Goal: Task Accomplishment & Management: Use online tool/utility

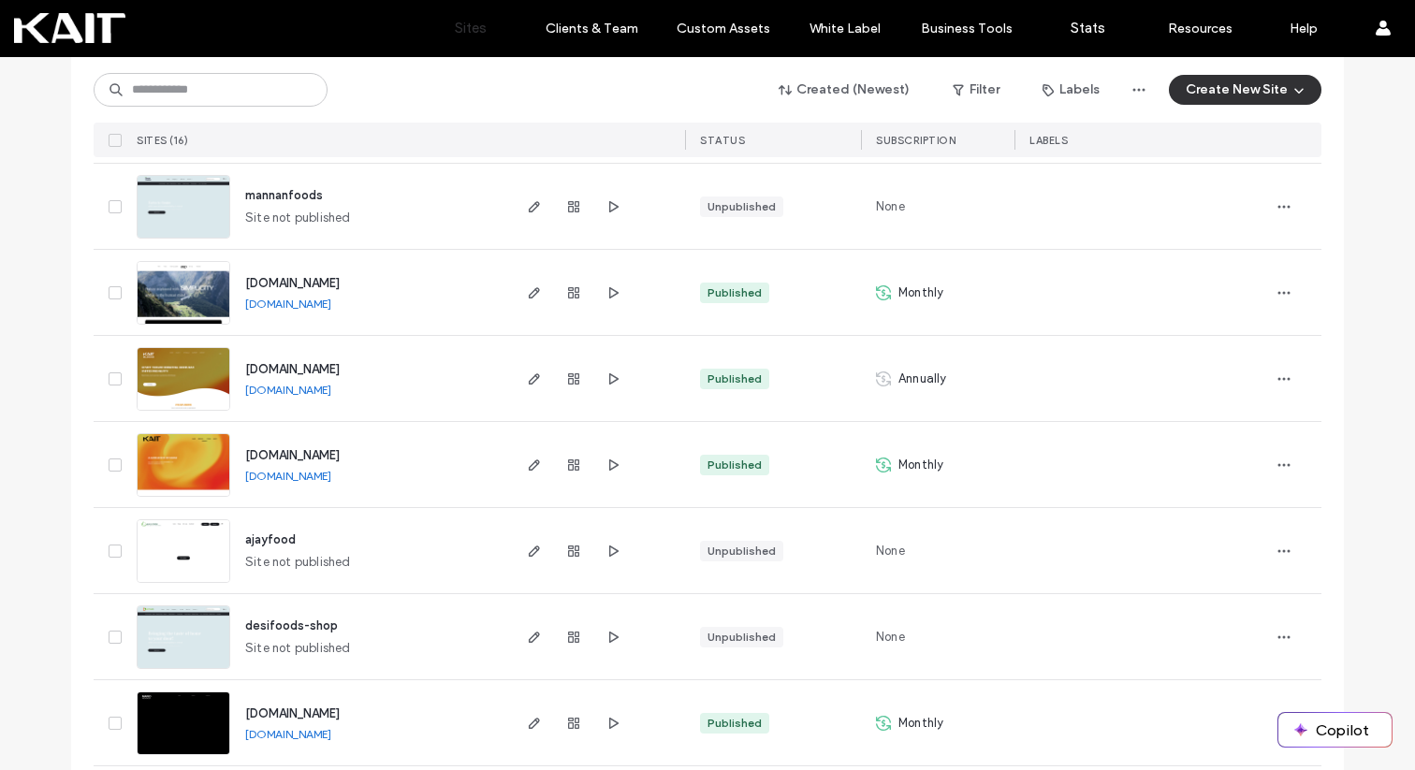
scroll to position [538, 0]
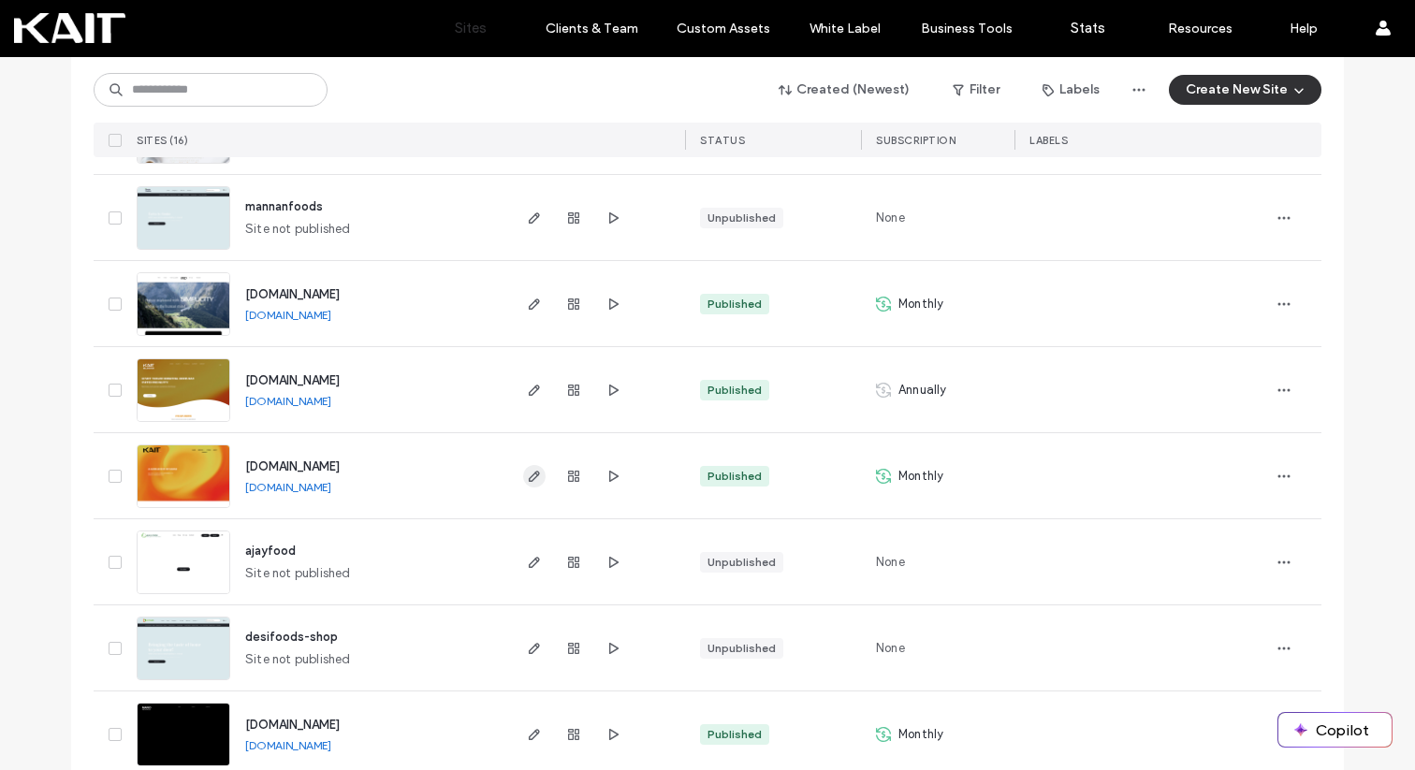
click at [527, 476] on icon "button" at bounding box center [534, 476] width 15 height 15
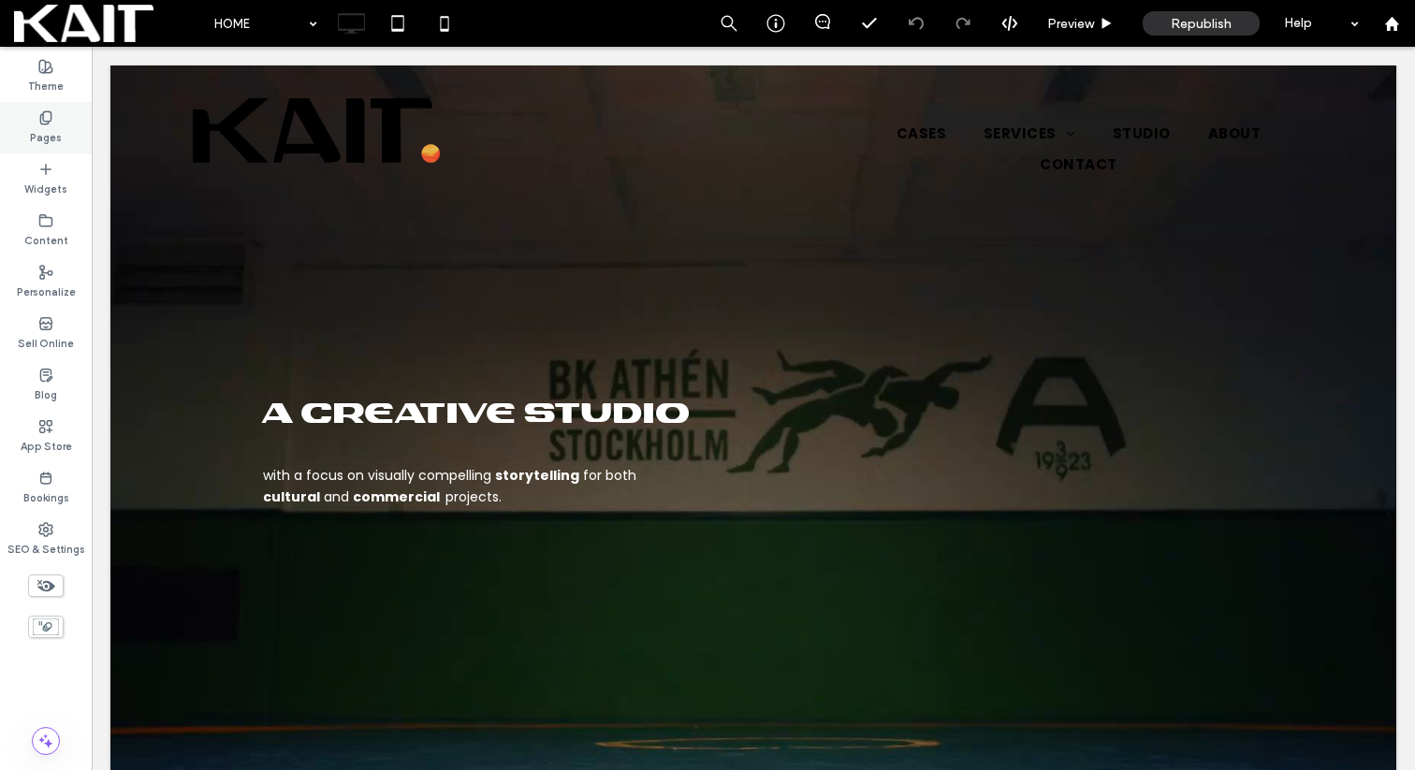
click at [48, 132] on label "Pages" at bounding box center [46, 135] width 32 height 21
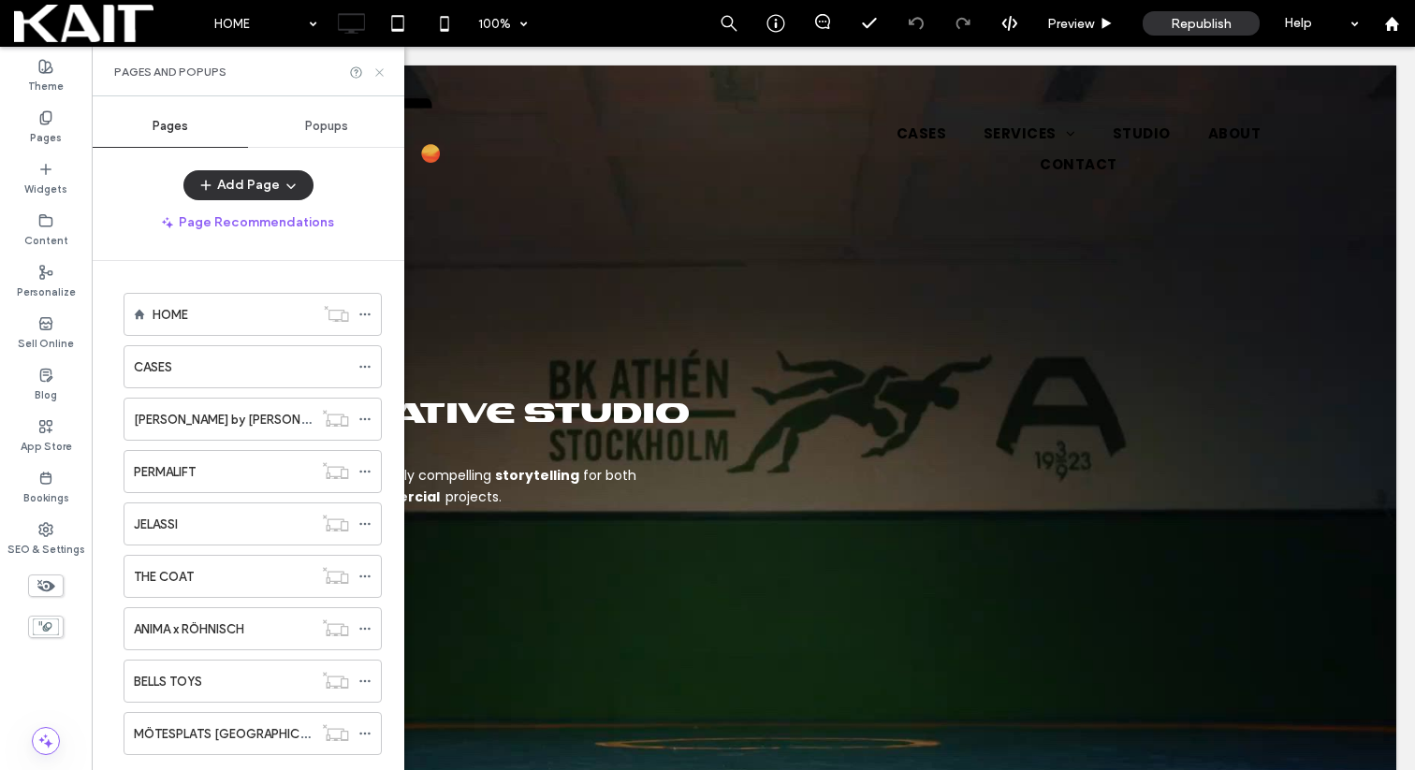
click at [375, 70] on icon at bounding box center [380, 73] width 14 height 14
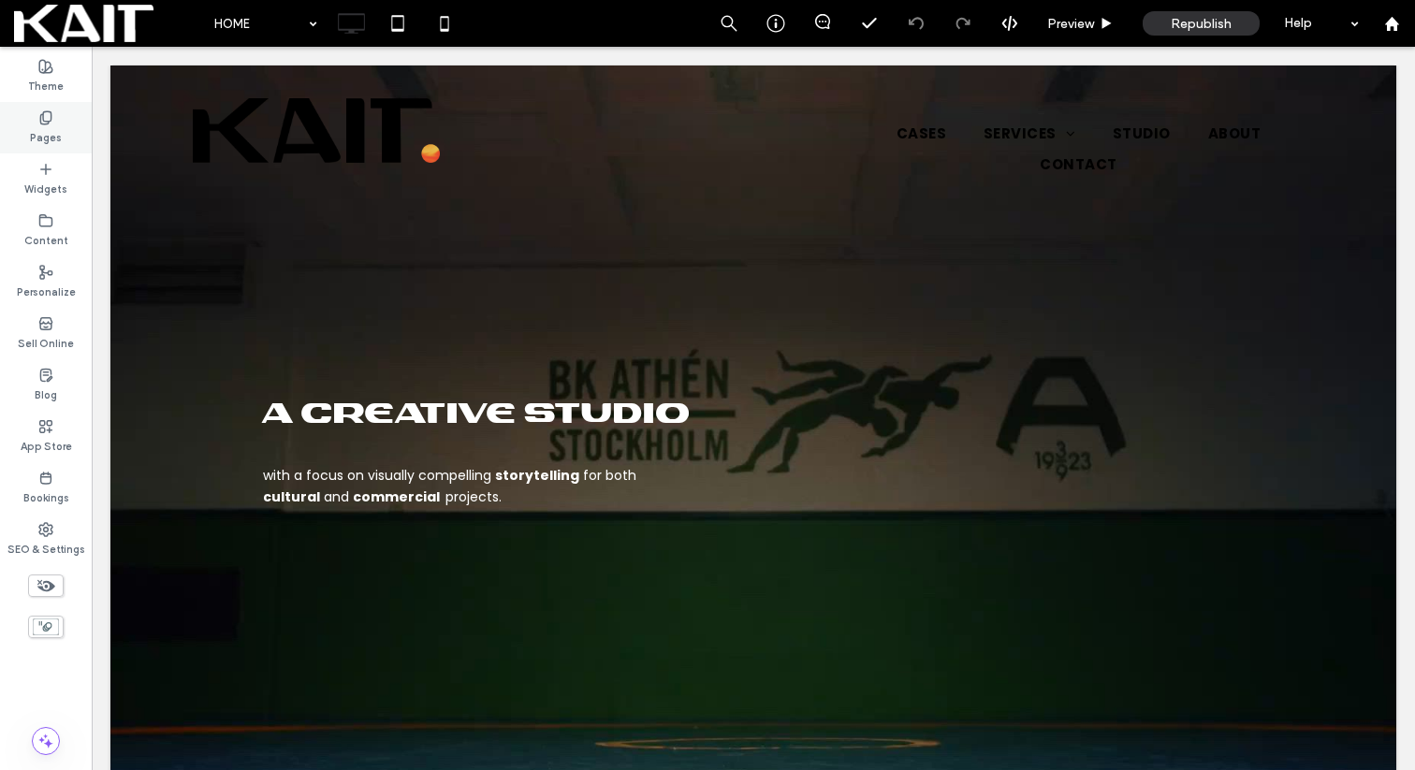
click at [48, 125] on label "Pages" at bounding box center [46, 135] width 32 height 21
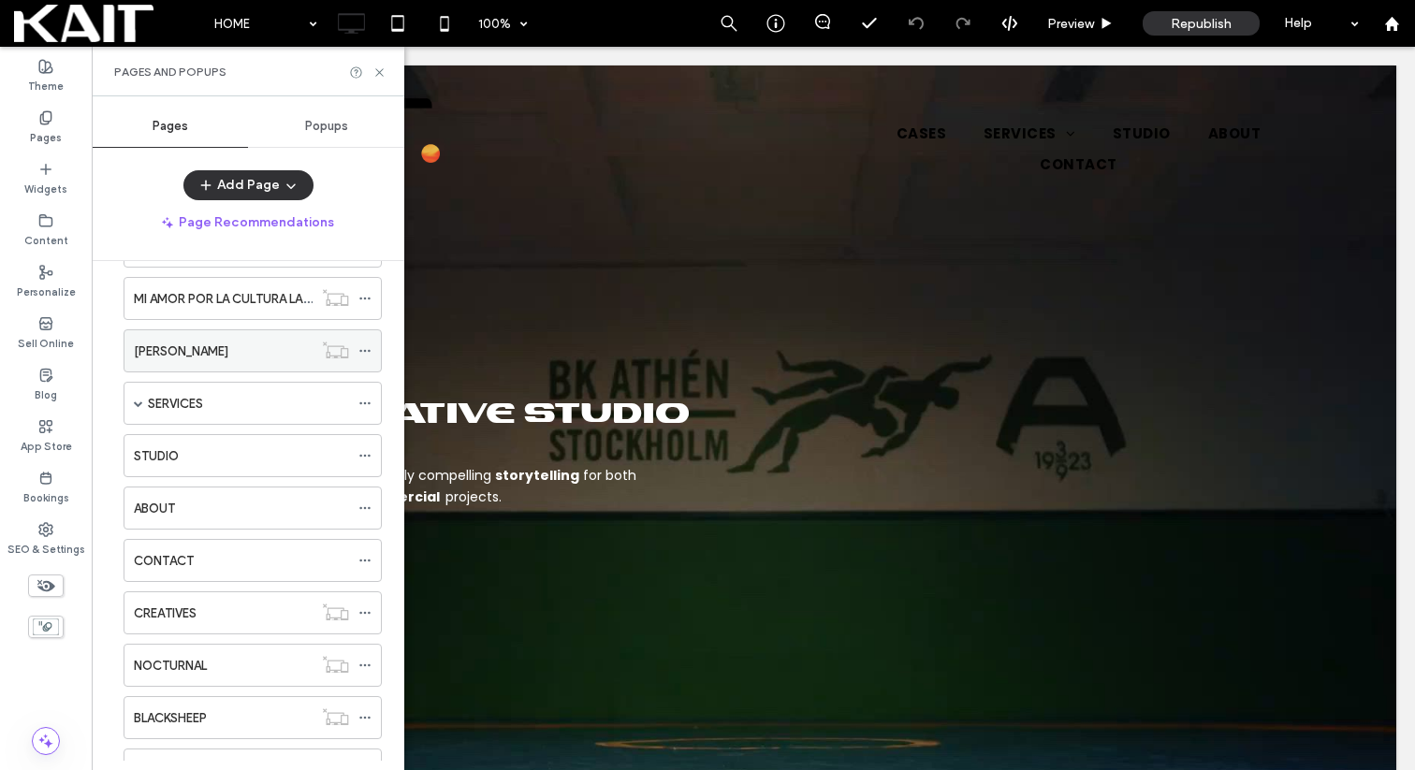
scroll to position [1038, 0]
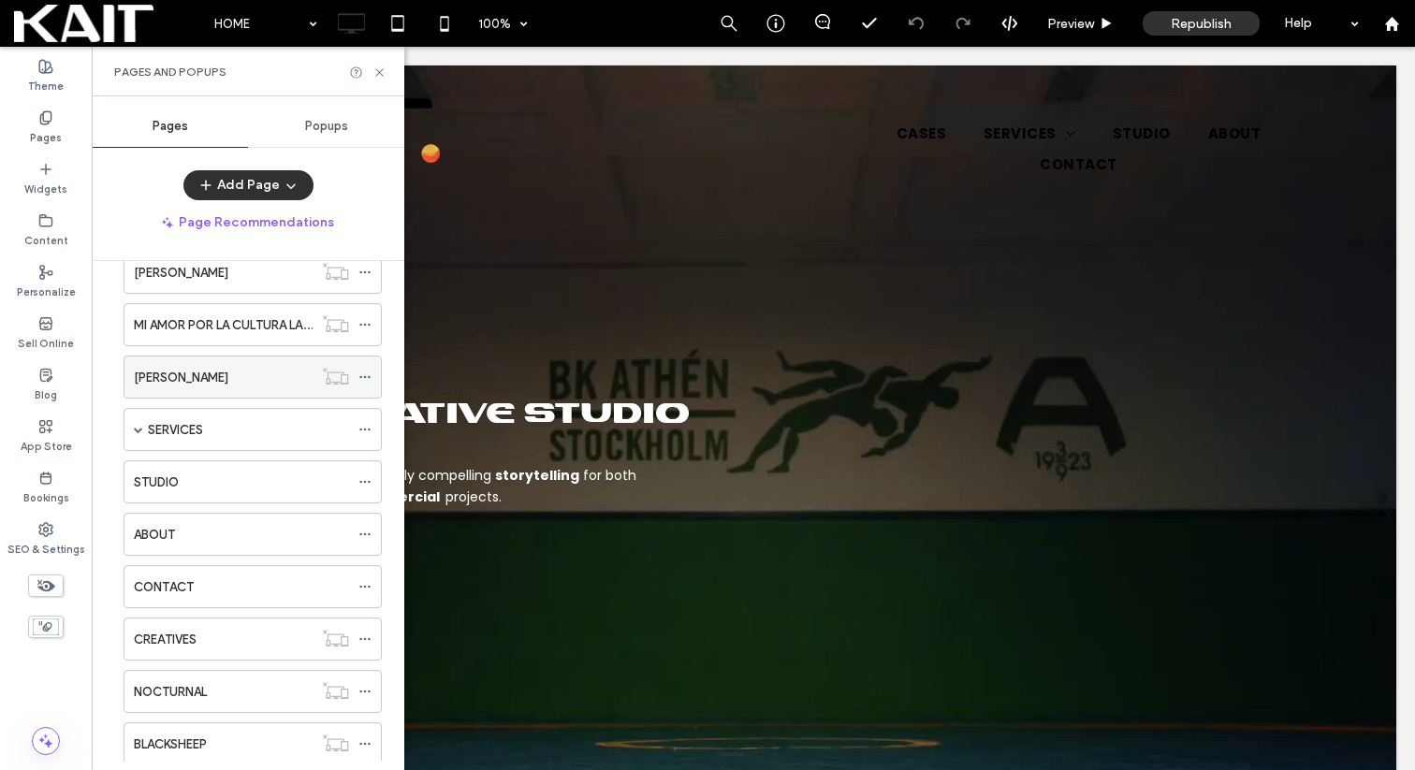
click at [214, 368] on div "YIGZAW" at bounding box center [223, 378] width 179 height 20
click at [377, 73] on icon at bounding box center [380, 73] width 14 height 14
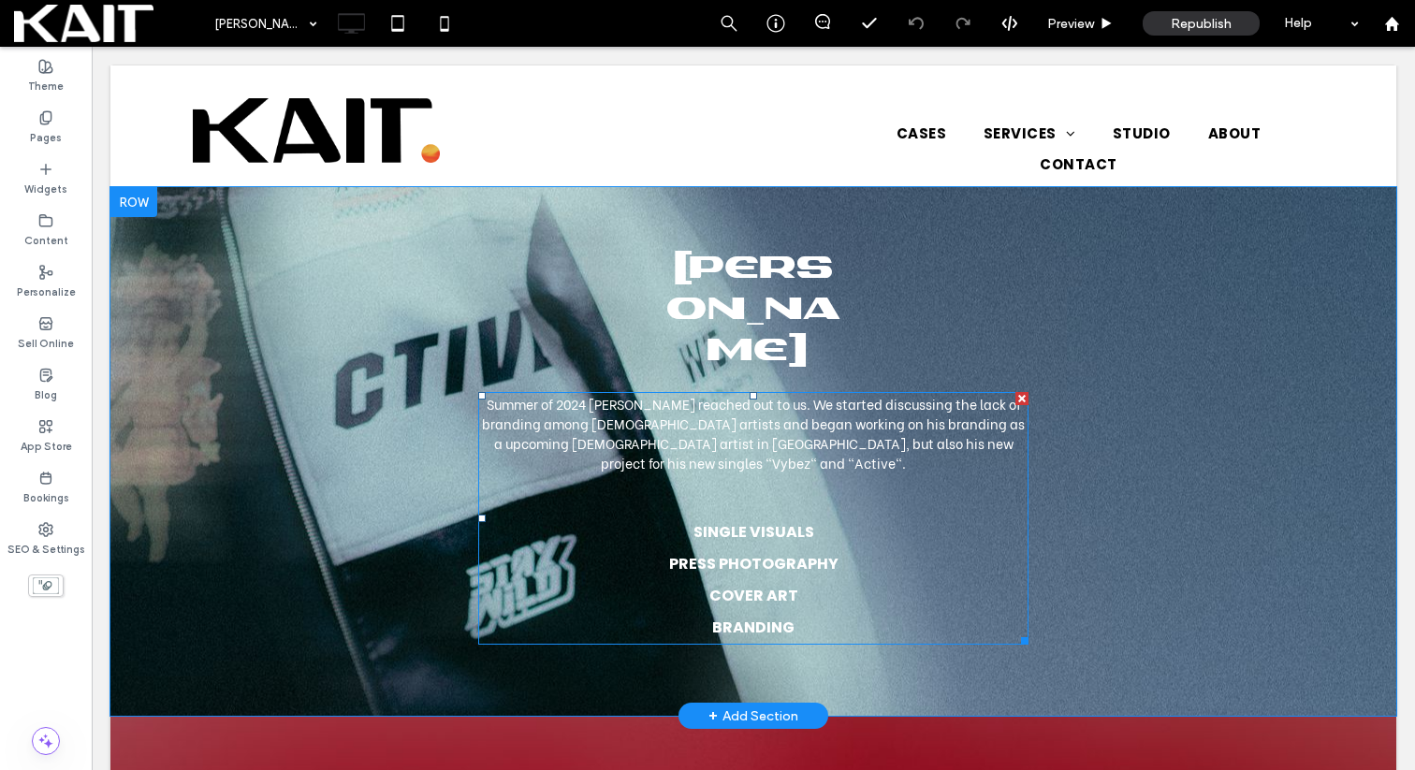
click at [974, 394] on span "Summer of 2024 Yonas reached out to us. We started discussing the lack of brand…" at bounding box center [753, 433] width 543 height 79
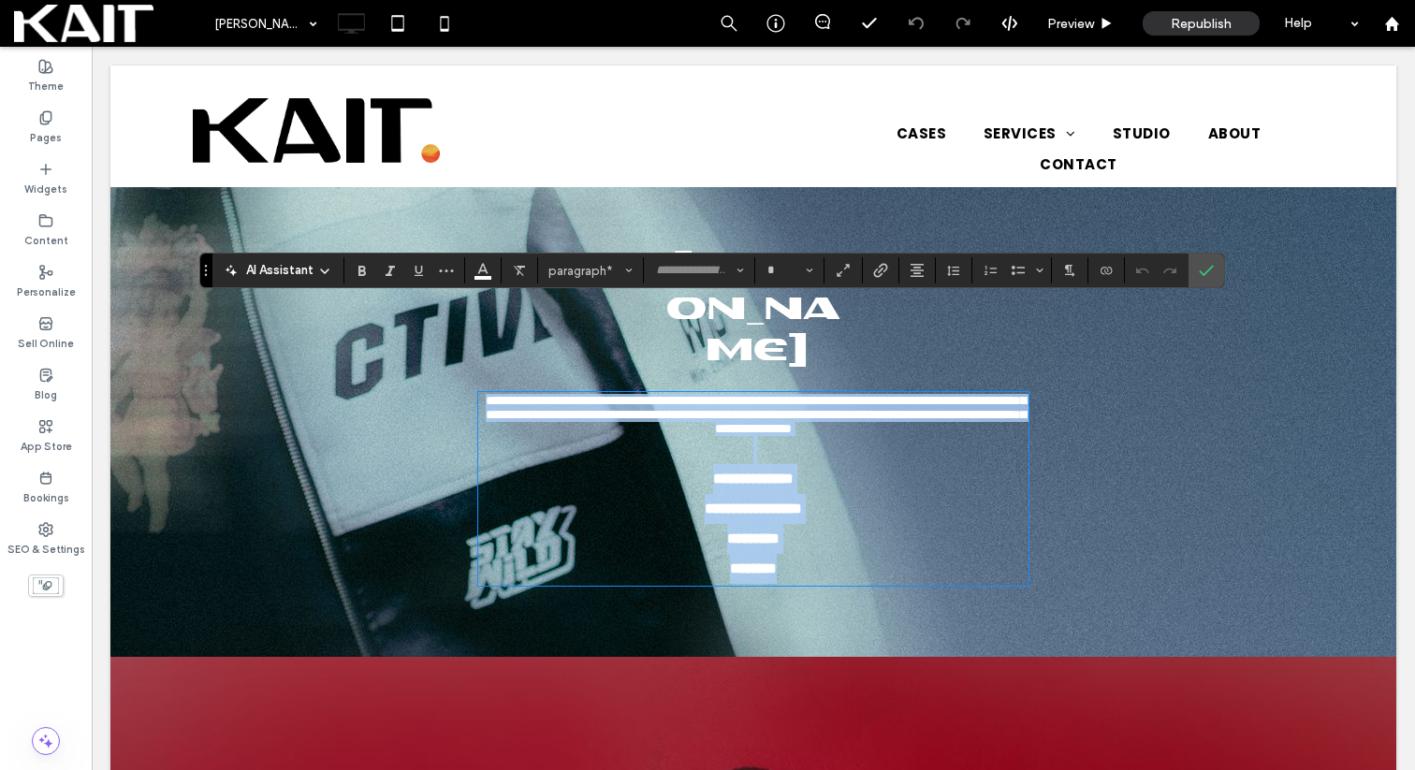
click at [1017, 394] on p "**********" at bounding box center [753, 415] width 550 height 42
type input "**********"
type input "**"
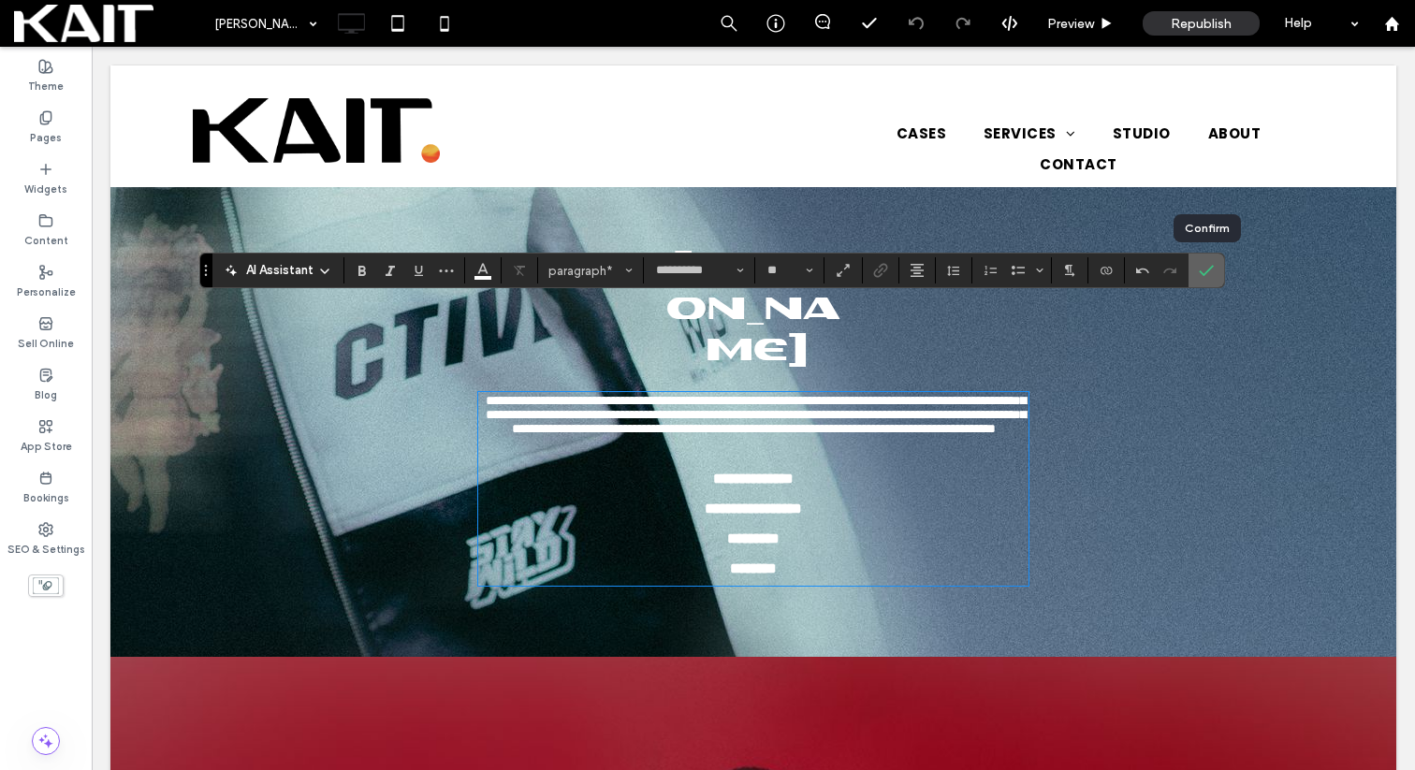
click at [1206, 268] on icon "Confirm" at bounding box center [1206, 270] width 15 height 15
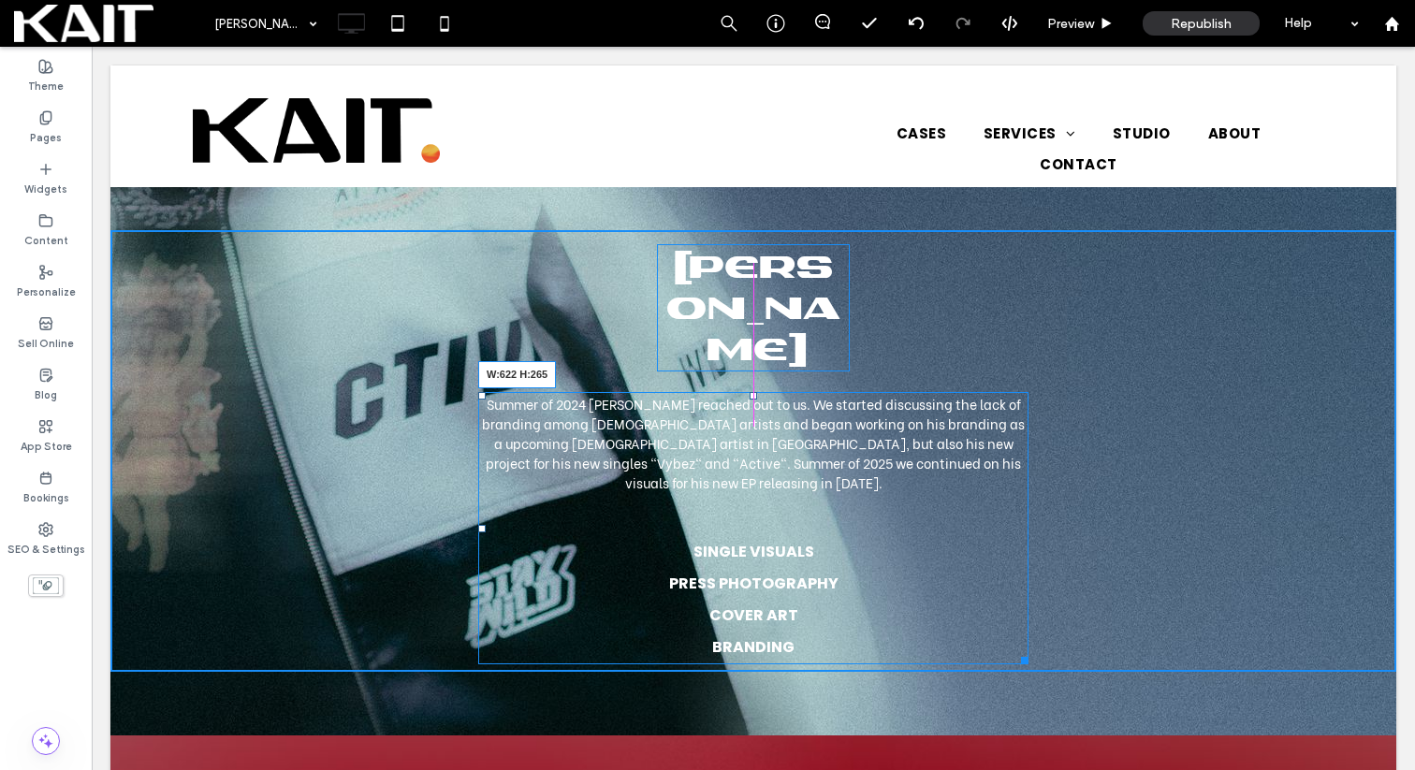
drag, startPoint x: 1022, startPoint y: 564, endPoint x: 1038, endPoint y: 564, distance: 15.9
click at [1038, 564] on div "YIGZAW Summer of 2024 Yonas reached out to us. We started discussing the lack o…" at bounding box center [753, 461] width 1286 height 549
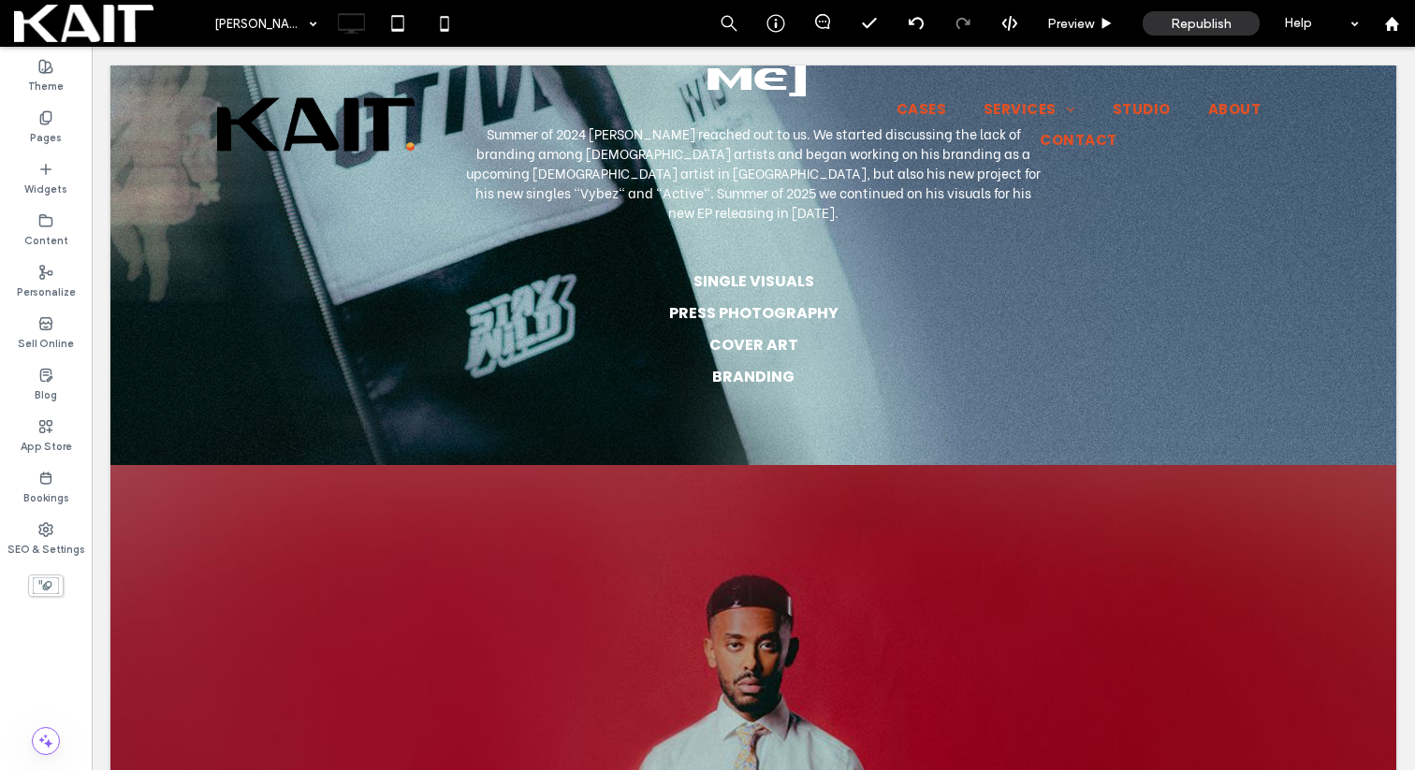
scroll to position [262, 0]
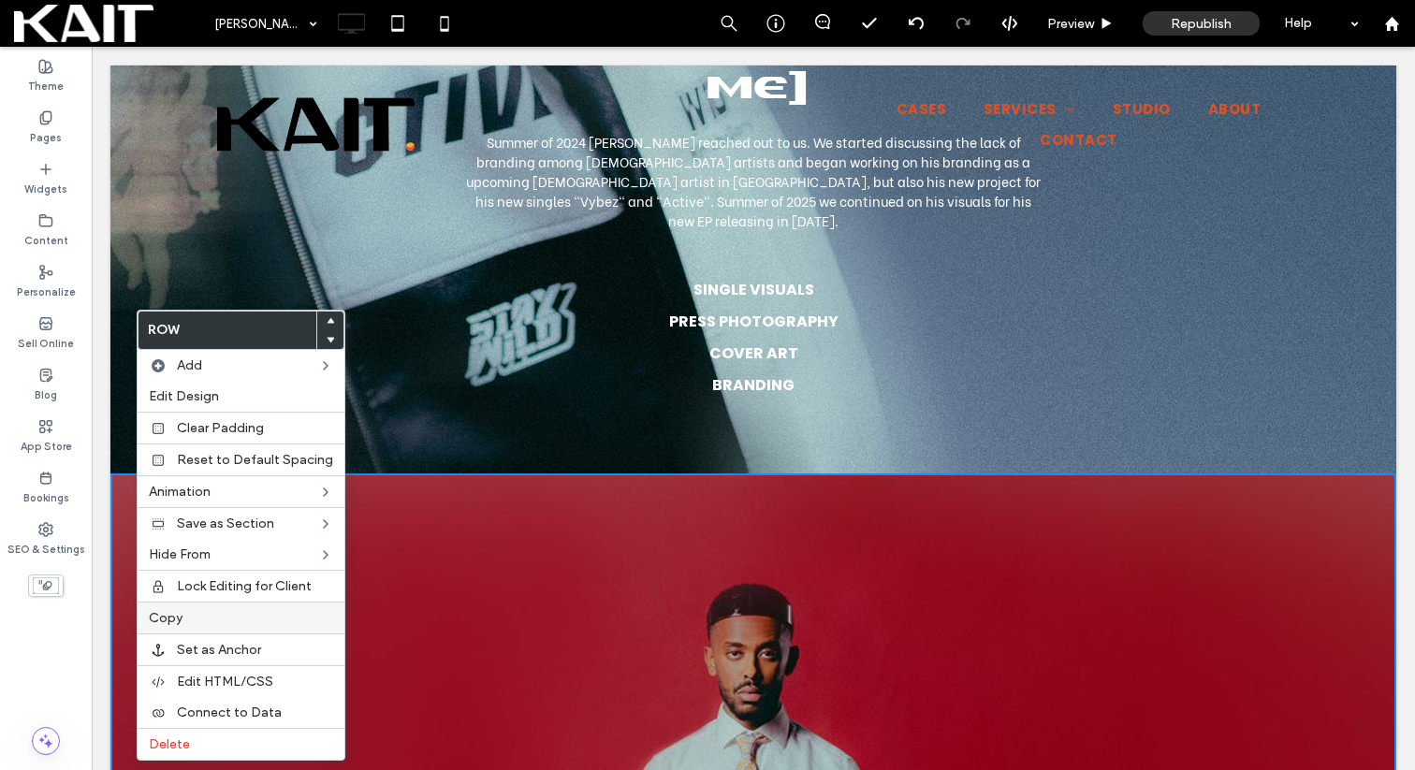
click at [198, 615] on label "Copy" at bounding box center [241, 618] width 184 height 16
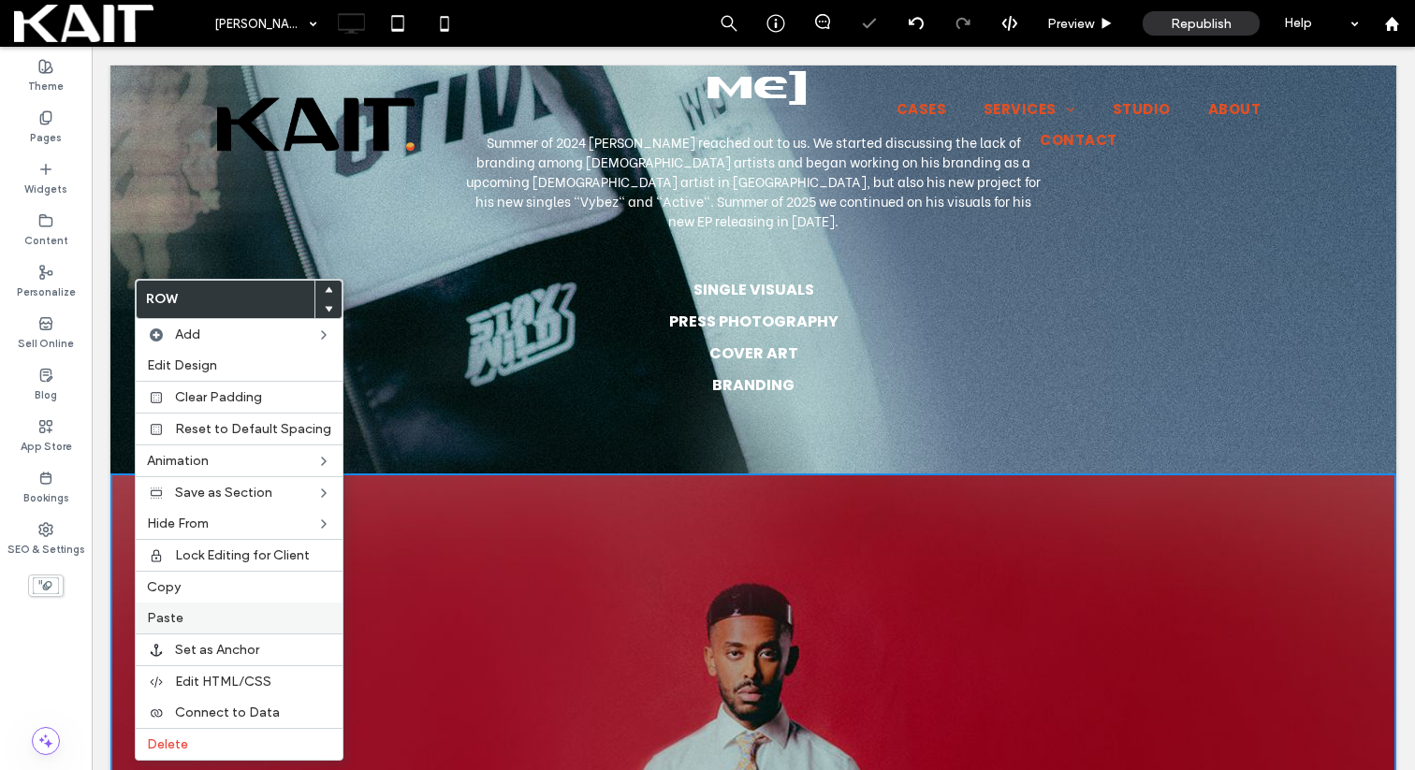
click at [189, 618] on label "Paste" at bounding box center [239, 618] width 184 height 16
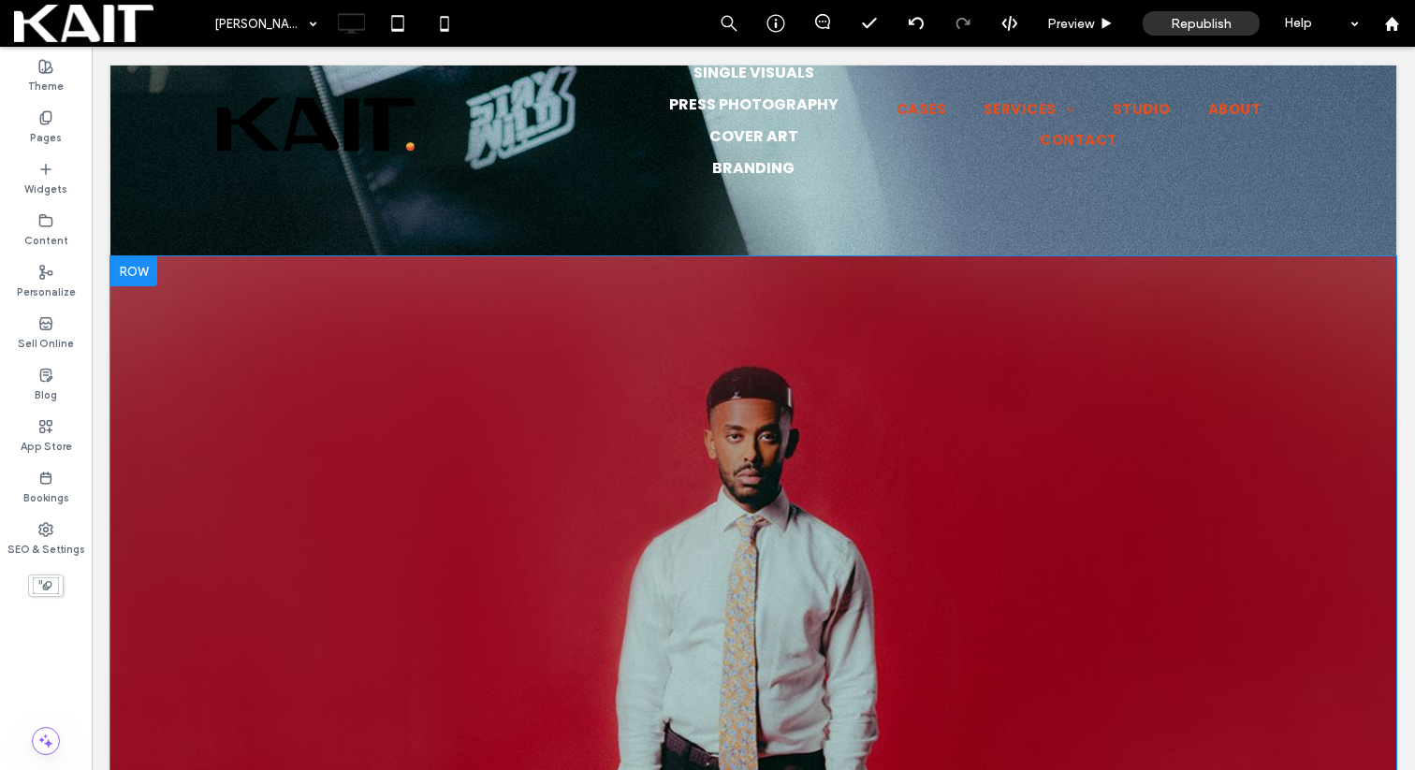
scroll to position [507, 0]
